Goal: Task Accomplishment & Management: Use online tool/utility

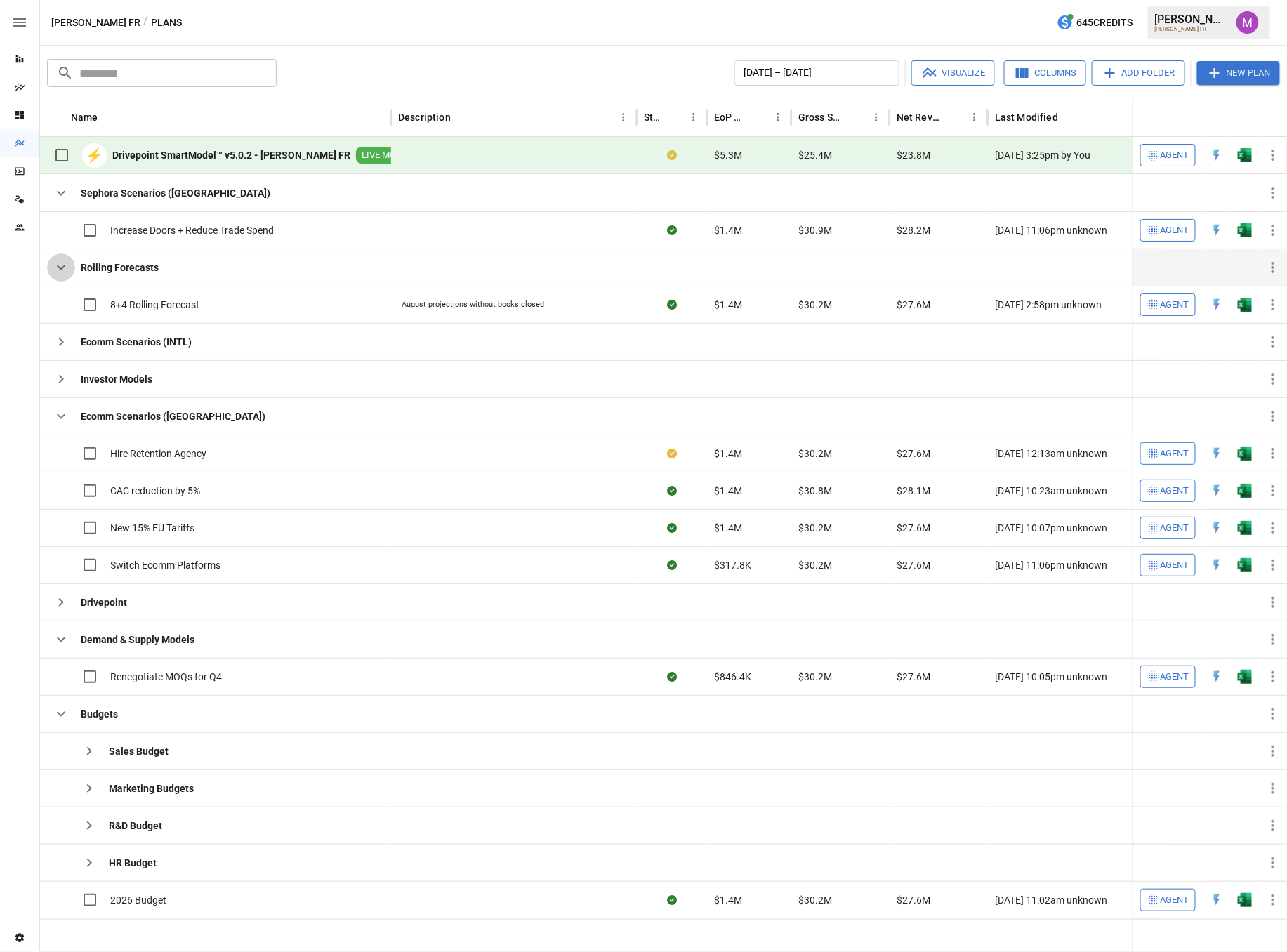
click at [59, 263] on icon "button" at bounding box center [61, 267] width 17 height 17
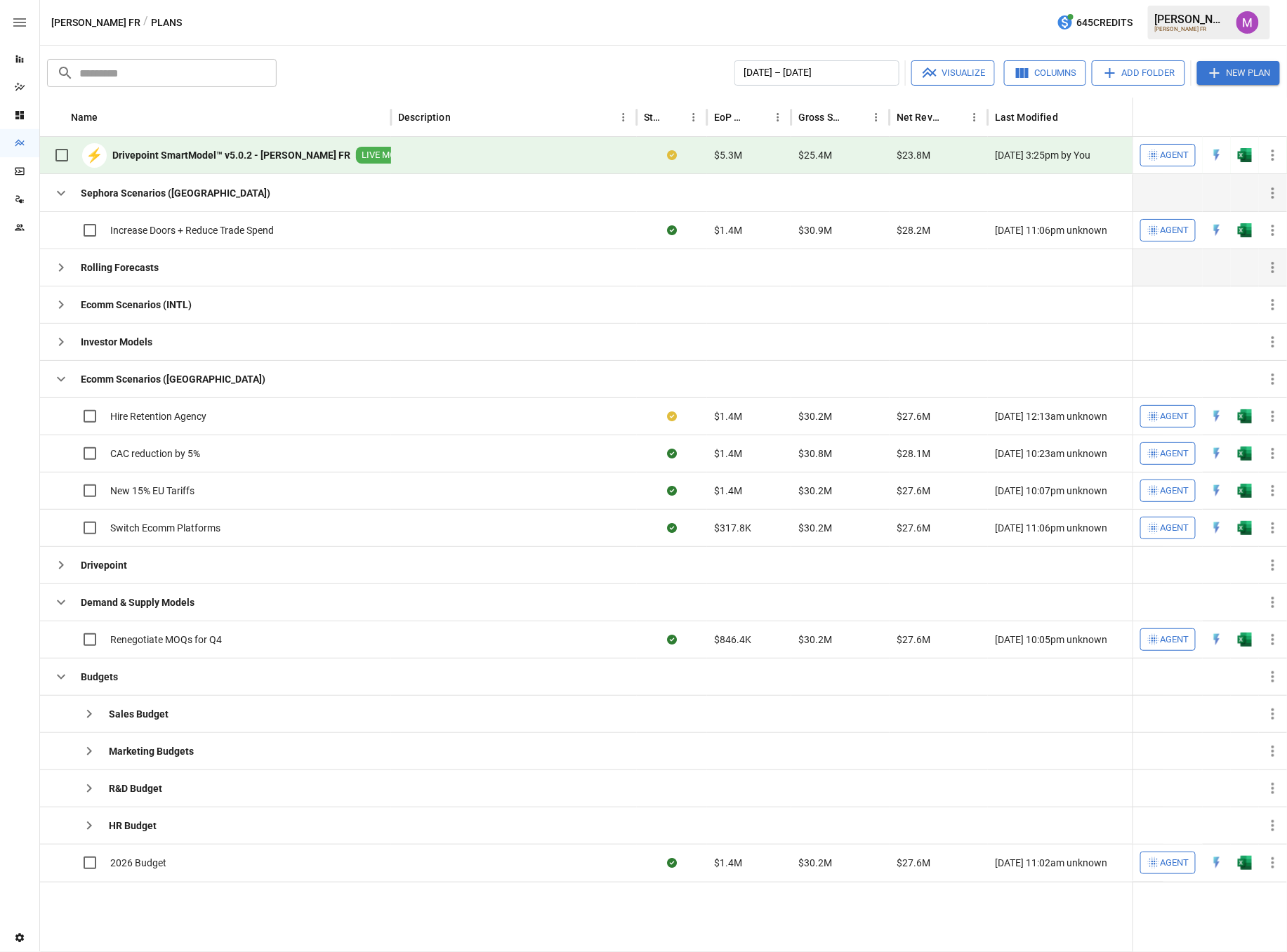
click at [62, 195] on icon "button" at bounding box center [61, 193] width 17 height 17
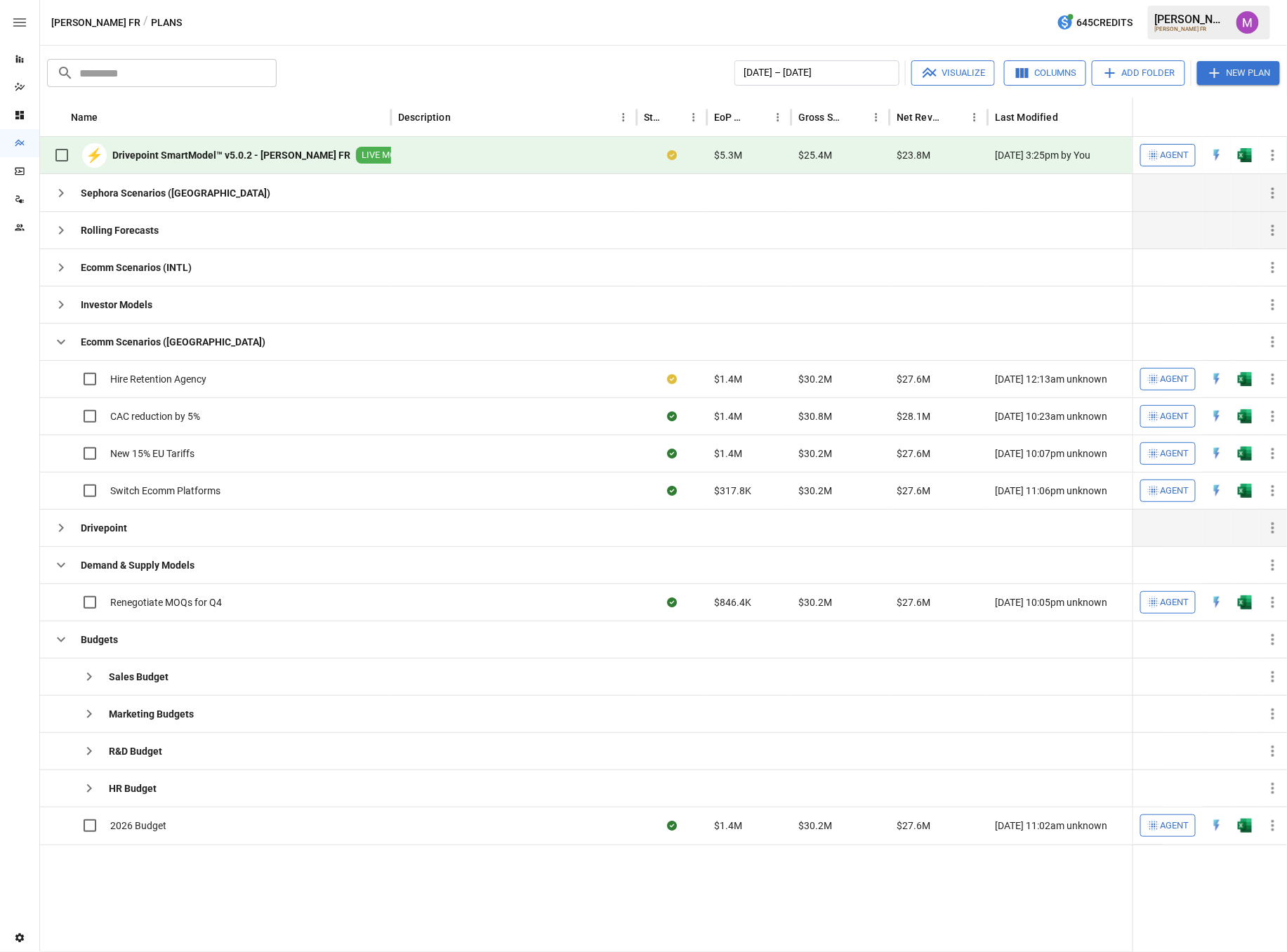
click at [52, 534] on icon "button" at bounding box center [61, 528] width 17 height 17
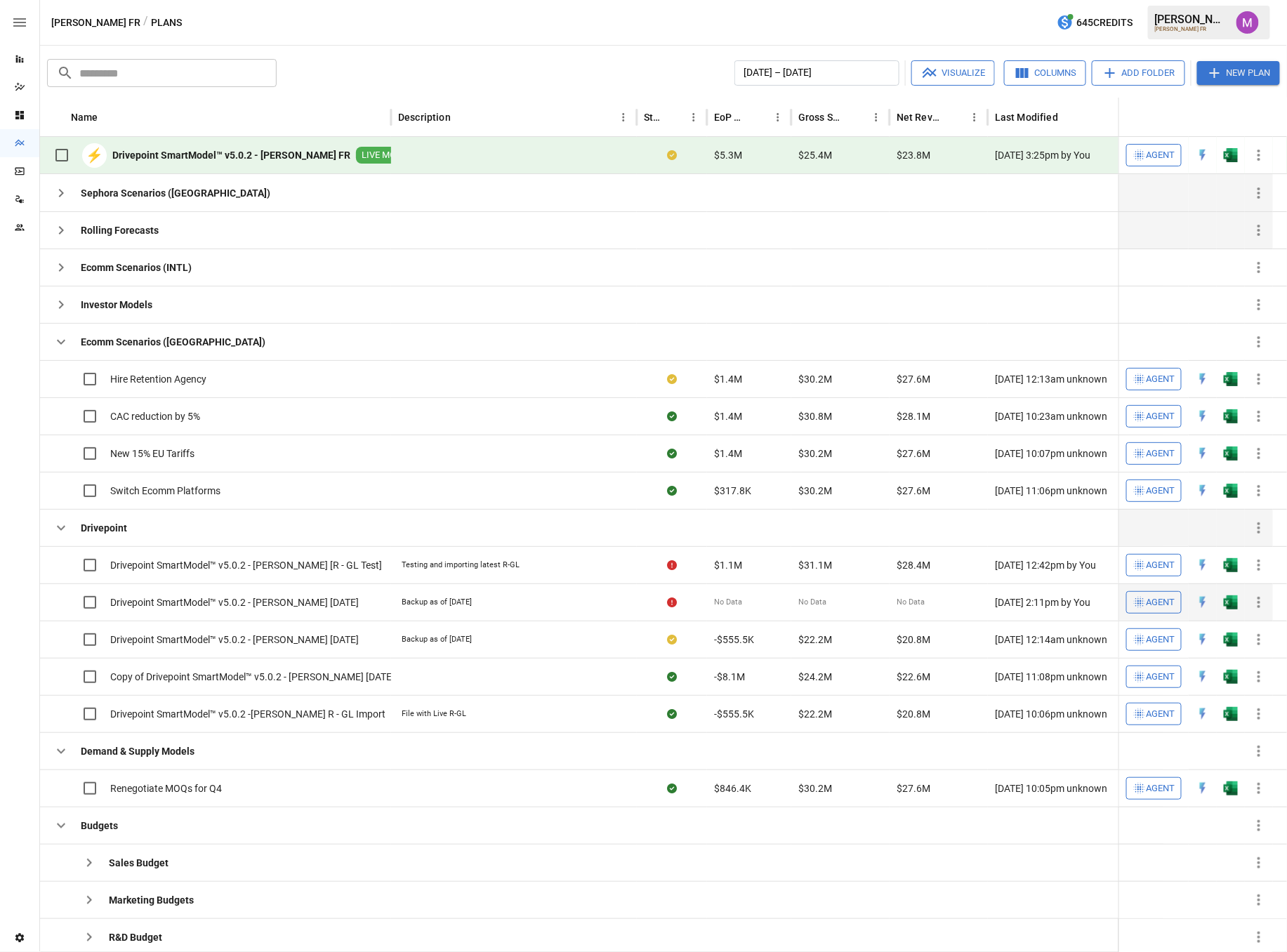
click at [300, 596] on span "Drivepoint SmartModel™ v5.0.2 - [PERSON_NAME] [DATE]" at bounding box center [234, 602] width 249 height 14
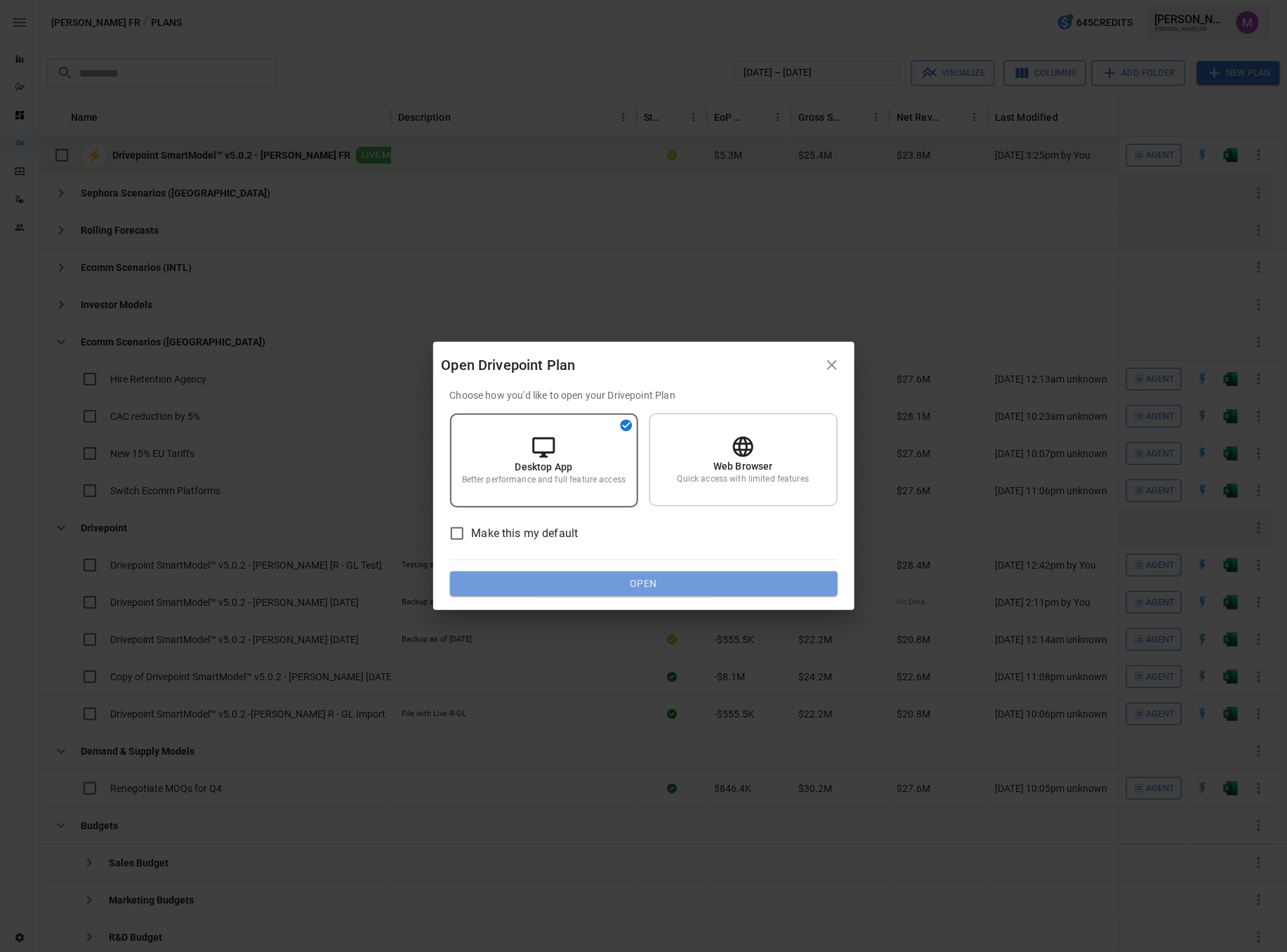
click at [654, 592] on button "Open" at bounding box center [643, 584] width 387 height 25
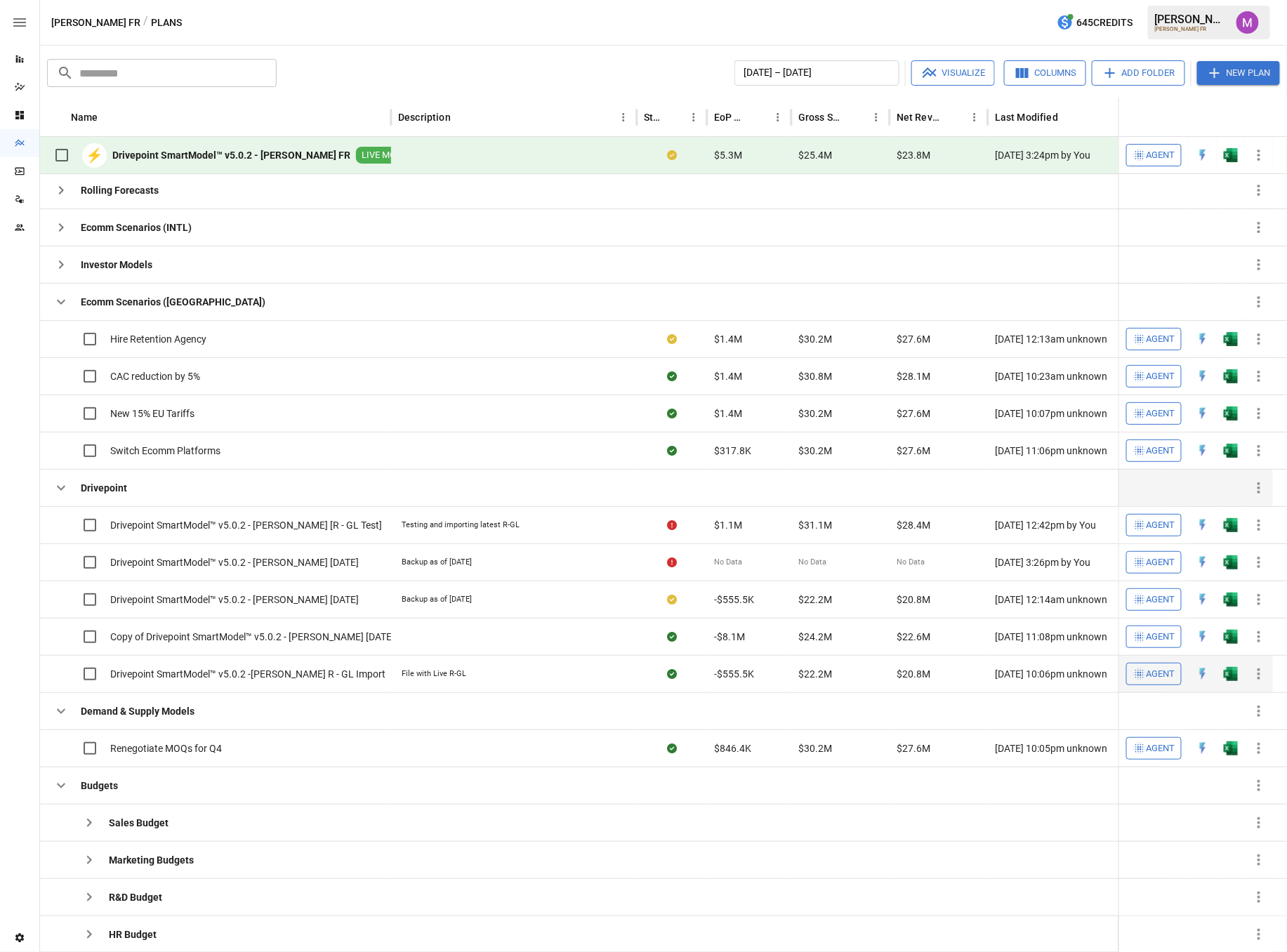
scroll to position [70, 0]
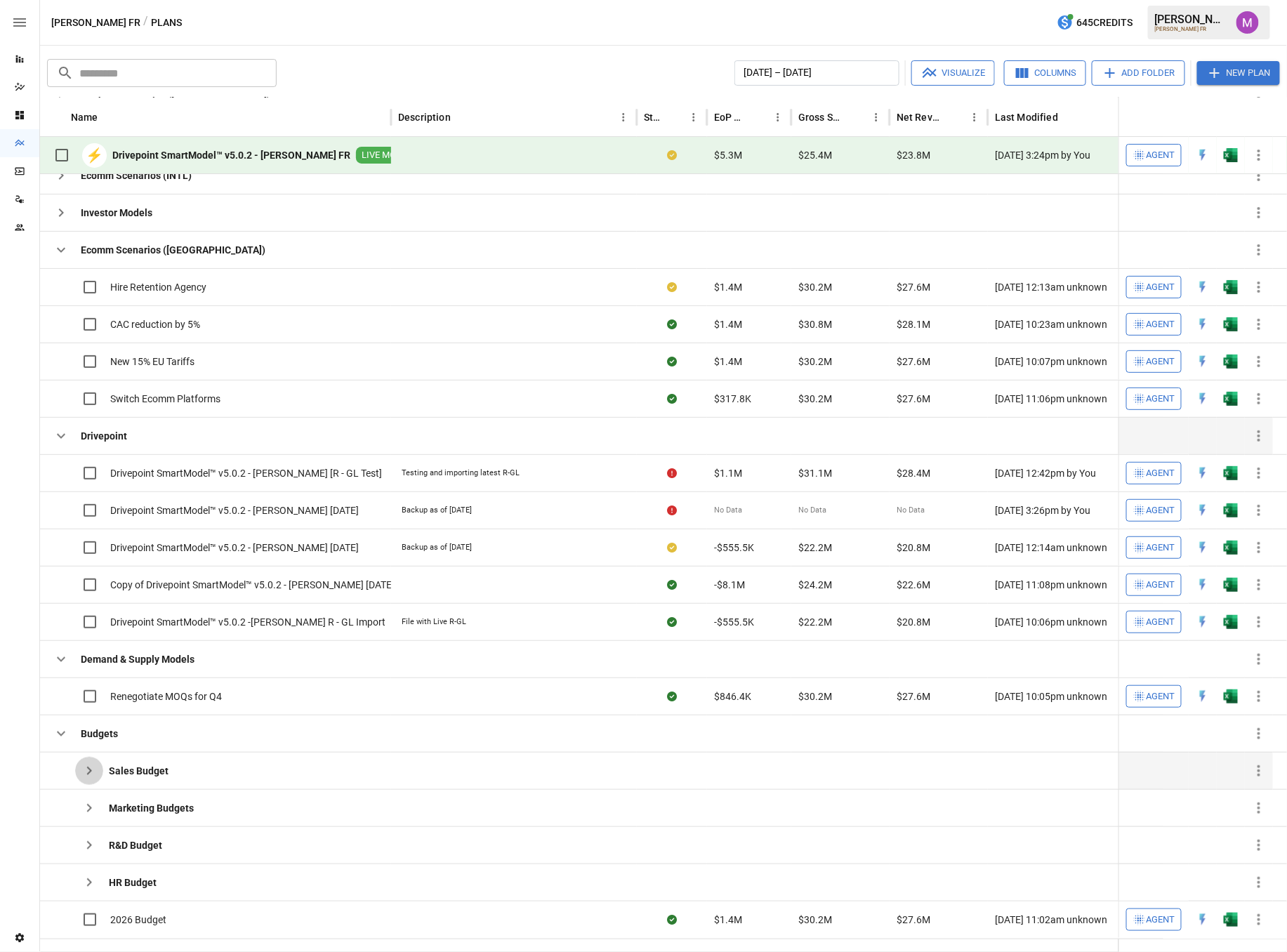
click at [91, 784] on button "button" at bounding box center [89, 771] width 28 height 28
click at [91, 775] on icon "button" at bounding box center [89, 771] width 17 height 17
click at [287, 545] on span "Drivepoint SmartModel™ v5.0.2 - [PERSON_NAME] [DATE]" at bounding box center [234, 548] width 249 height 14
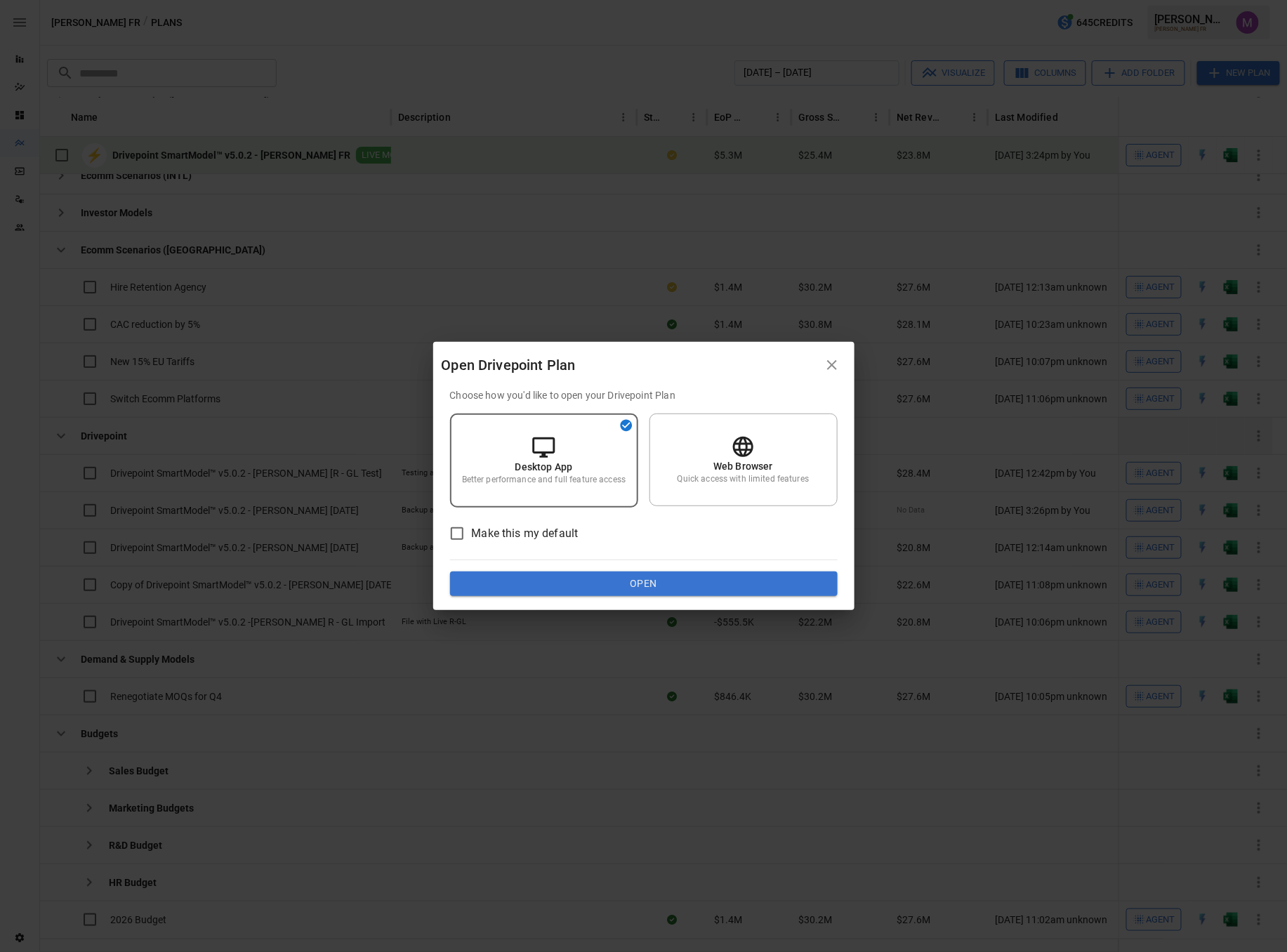
click at [829, 374] on icon "button" at bounding box center [832, 365] width 17 height 17
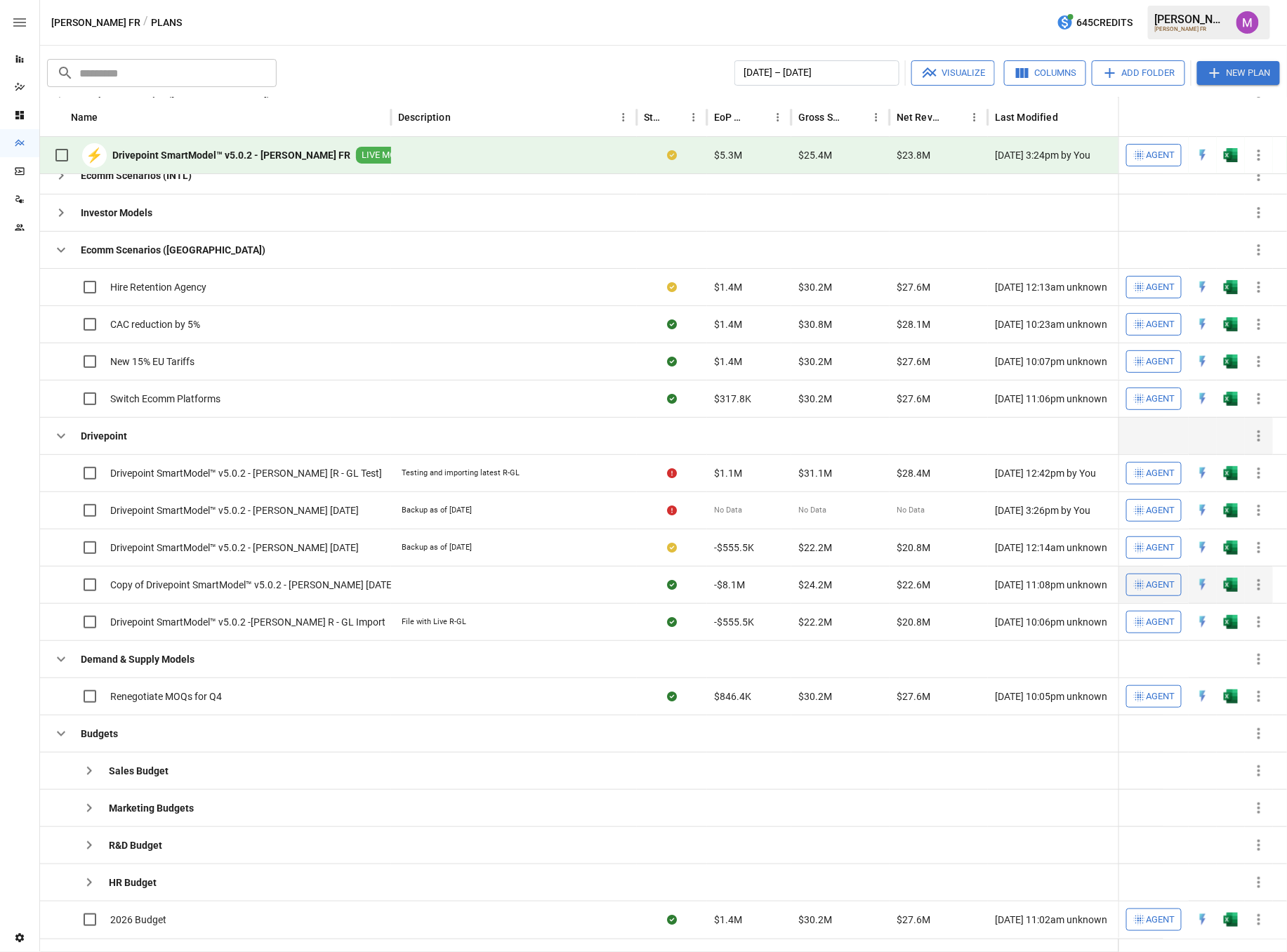
click at [197, 587] on span "Copy of Drivepoint SmartModel™ v5.0.2 - [PERSON_NAME] [DATE]" at bounding box center [252, 585] width 284 height 14
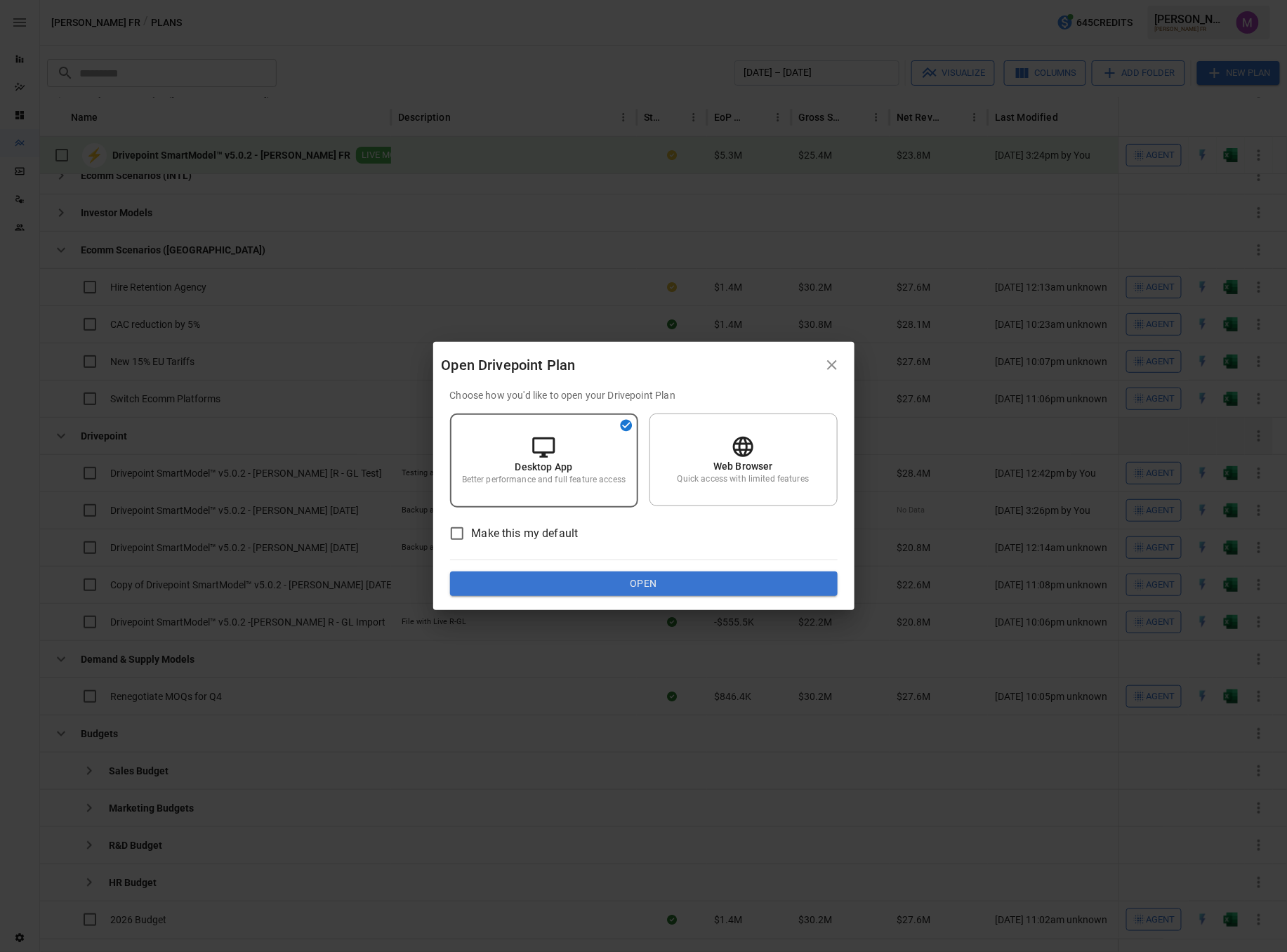
click at [660, 586] on button "Open" at bounding box center [643, 584] width 387 height 25
